Goal: Check status: Check status

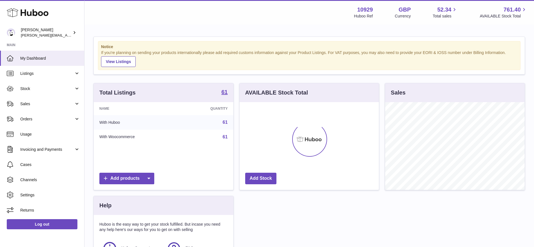
scroll to position [88, 139]
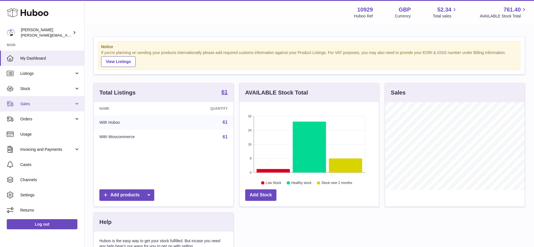
click at [10, 103] on icon at bounding box center [10, 103] width 7 height 7
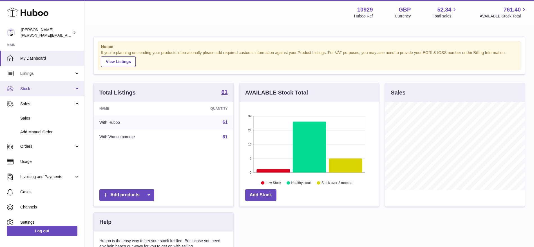
click at [24, 94] on link "Stock" at bounding box center [42, 88] width 84 height 15
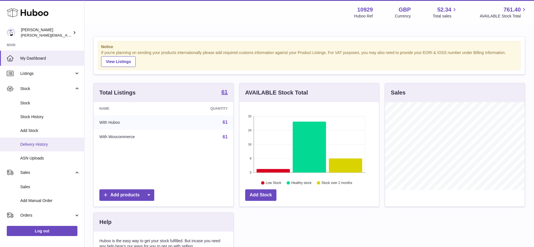
click at [26, 141] on link "Delivery History" at bounding box center [42, 145] width 84 height 14
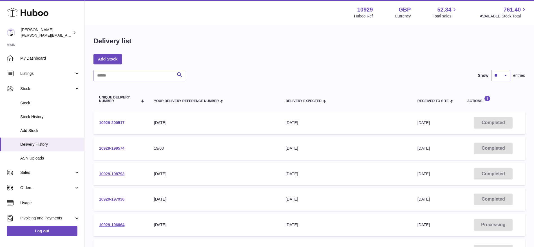
click at [106, 124] on link "10929-200517" at bounding box center [111, 122] width 25 height 5
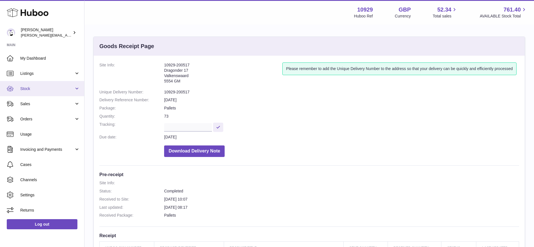
click at [27, 88] on span "Stock" at bounding box center [47, 88] width 54 height 5
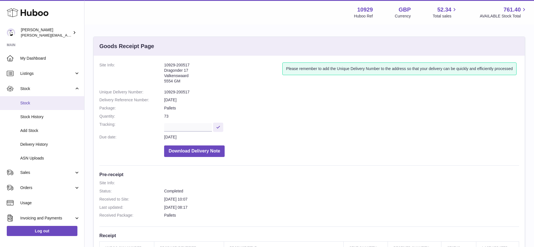
click at [23, 102] on span "Stock" at bounding box center [50, 102] width 60 height 5
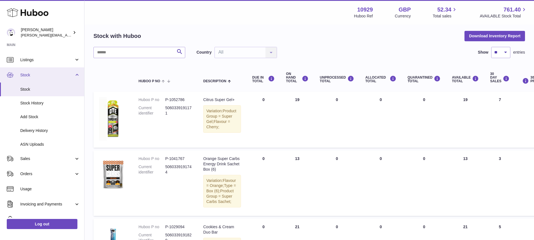
scroll to position [33, 0]
